Goal: Task Accomplishment & Management: Use online tool/utility

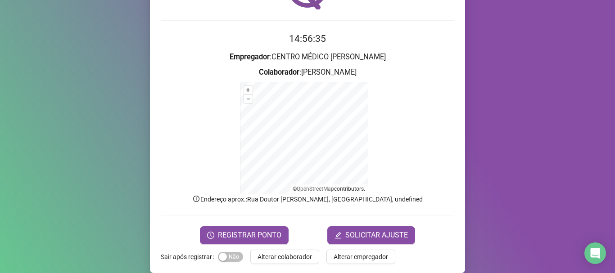
scroll to position [76, 0]
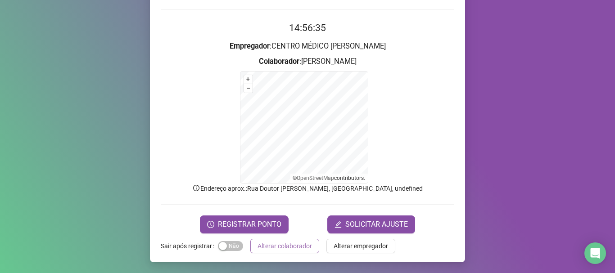
click at [287, 247] on span "Alterar colaborador" at bounding box center [285, 246] width 54 height 10
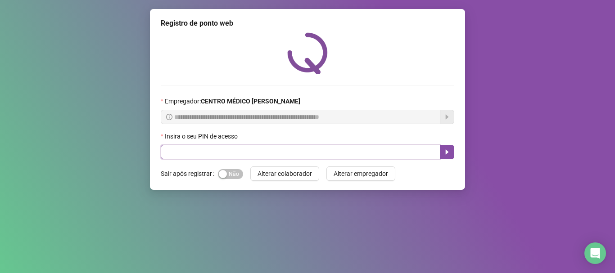
click at [217, 154] on input "text" at bounding box center [301, 152] width 280 height 14
type input "*****"
click at [444, 152] on icon "caret-right" at bounding box center [446, 152] width 7 height 7
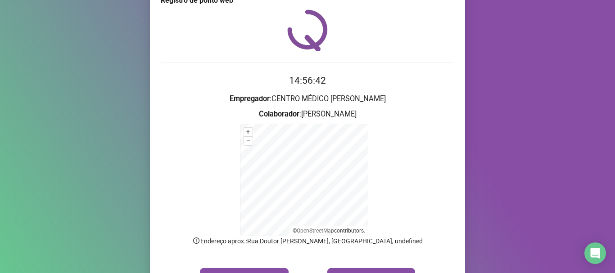
scroll to position [76, 0]
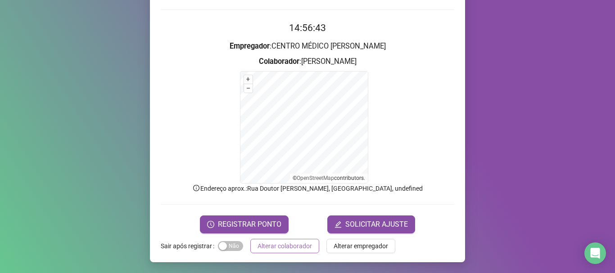
click at [282, 245] on span "Alterar colaborador" at bounding box center [285, 246] width 54 height 10
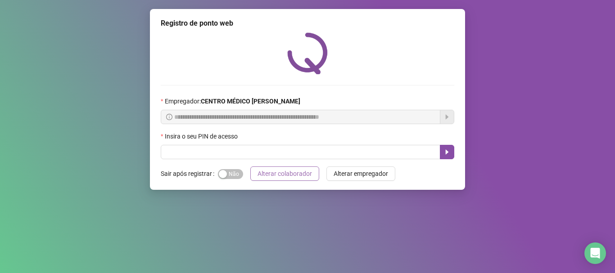
scroll to position [0, 0]
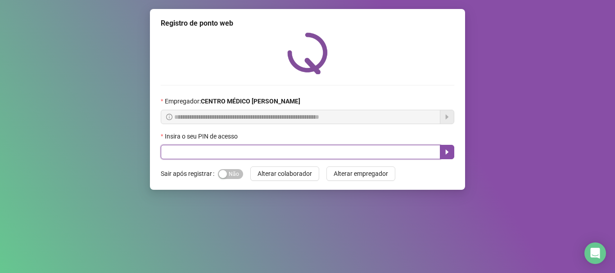
click at [182, 147] on input "text" at bounding box center [301, 152] width 280 height 14
type input "*****"
click at [453, 156] on button "button" at bounding box center [447, 152] width 14 height 14
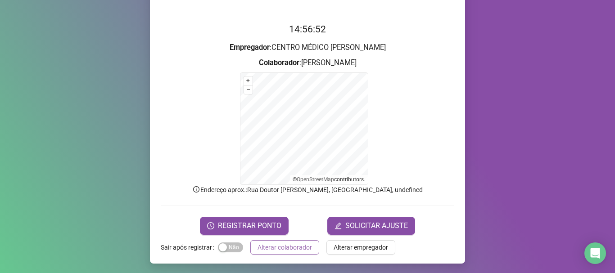
scroll to position [76, 0]
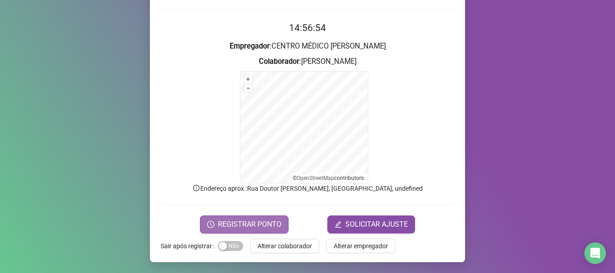
click at [242, 223] on span "REGISTRAR PONTO" at bounding box center [249, 224] width 63 height 11
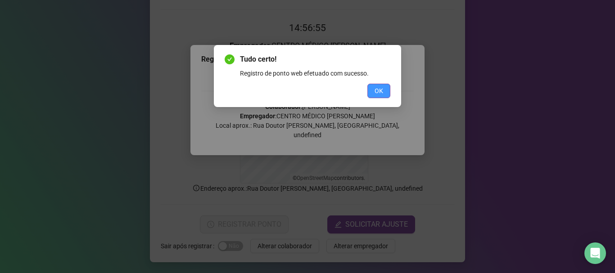
click at [376, 90] on span "OK" at bounding box center [379, 91] width 9 height 10
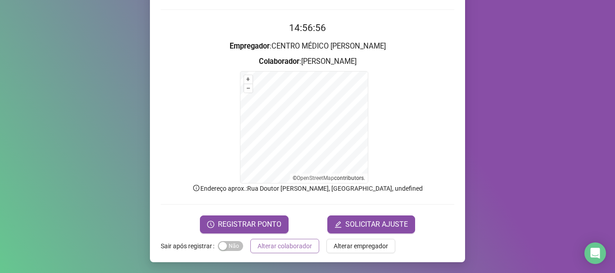
click at [276, 244] on span "Alterar colaborador" at bounding box center [285, 246] width 54 height 10
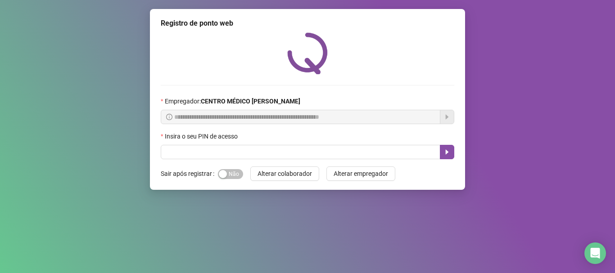
scroll to position [0, 0]
